Goal: Find specific page/section: Find specific page/section

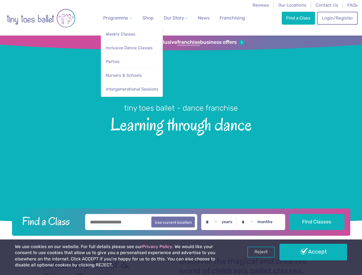
click at [116, 18] on span "Programme" at bounding box center [115, 17] width 25 height 5
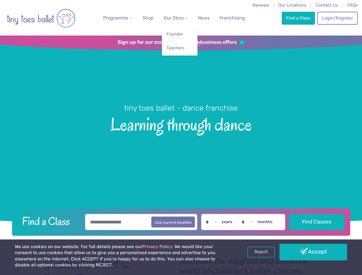
click at [170, 18] on span "Our Story" at bounding box center [173, 17] width 20 height 5
click at [181, 42] on li "Teachers" at bounding box center [179, 46] width 27 height 13
click at [181, 221] on button "Use current location" at bounding box center [173, 221] width 44 height 11
type input "**********"
click at [261, 252] on link "Reject" at bounding box center [260, 251] width 27 height 11
